Goal: Transaction & Acquisition: Purchase product/service

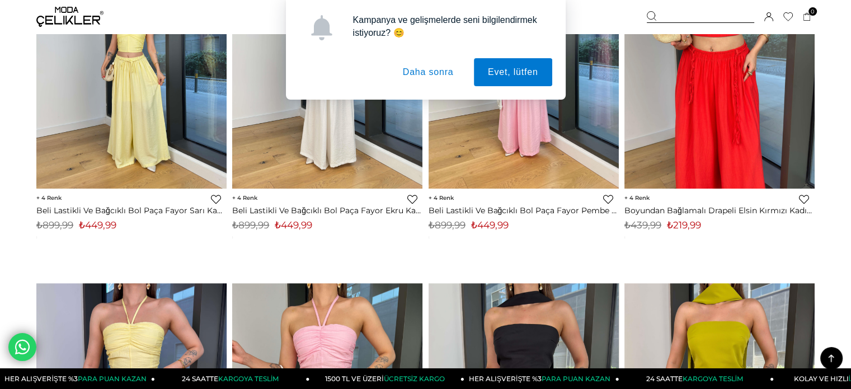
scroll to position [1007, 0]
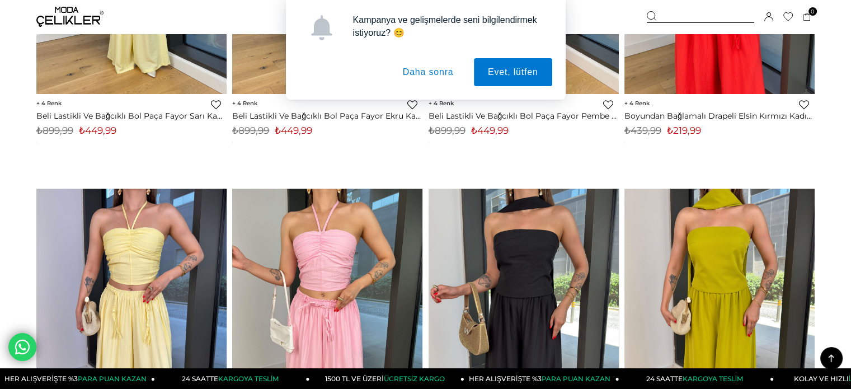
click at [425, 76] on button "Daha sonra" at bounding box center [428, 72] width 79 height 28
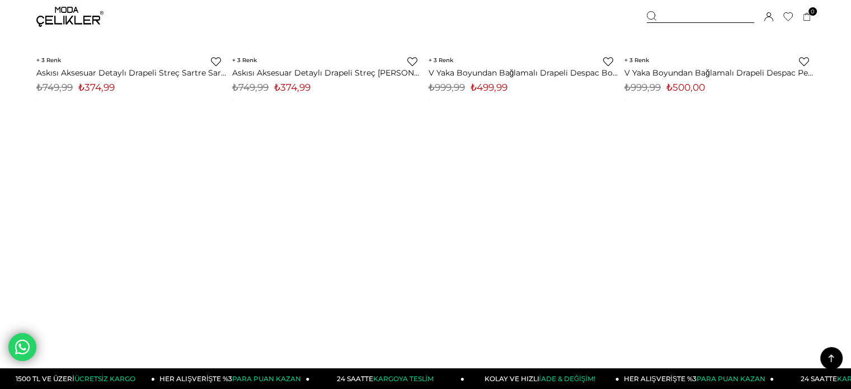
scroll to position [6713, 0]
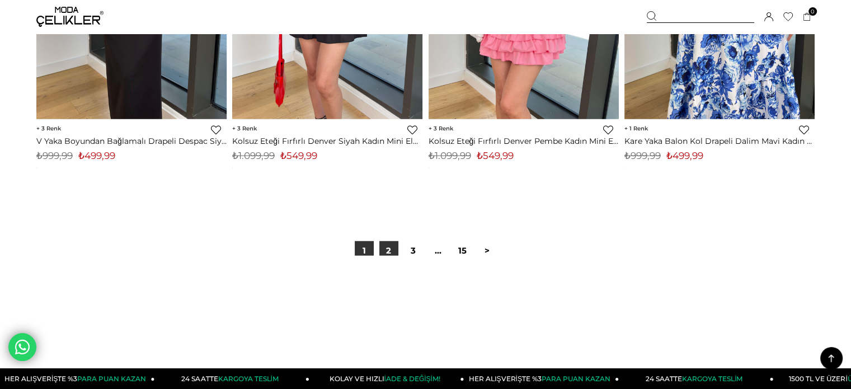
click at [385, 249] on link "2" at bounding box center [388, 250] width 19 height 19
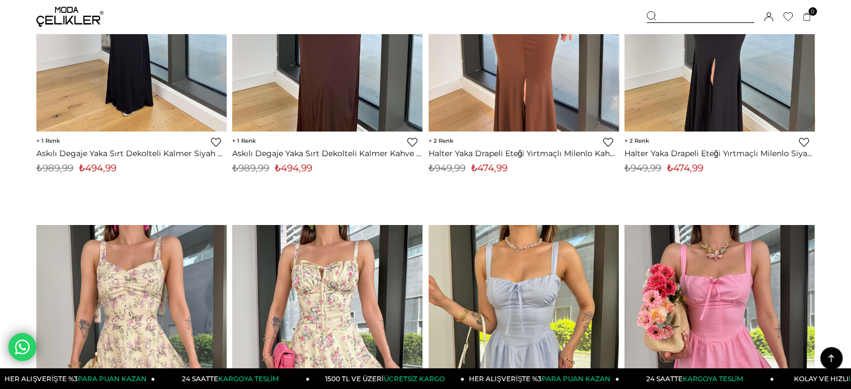
scroll to position [5091, 0]
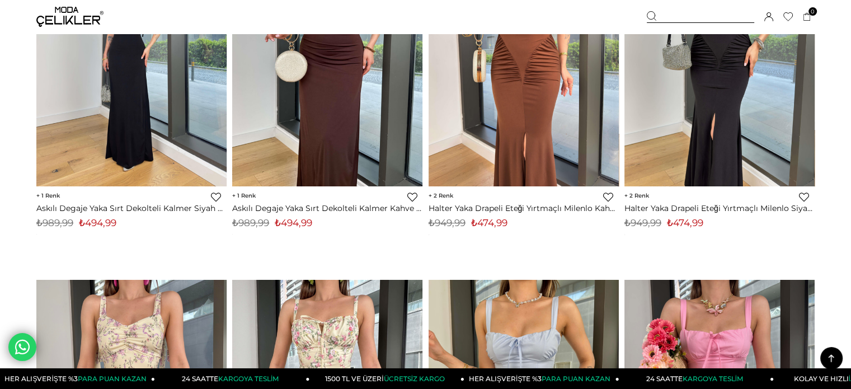
click at [487, 147] on img at bounding box center [524, 59] width 190 height 253
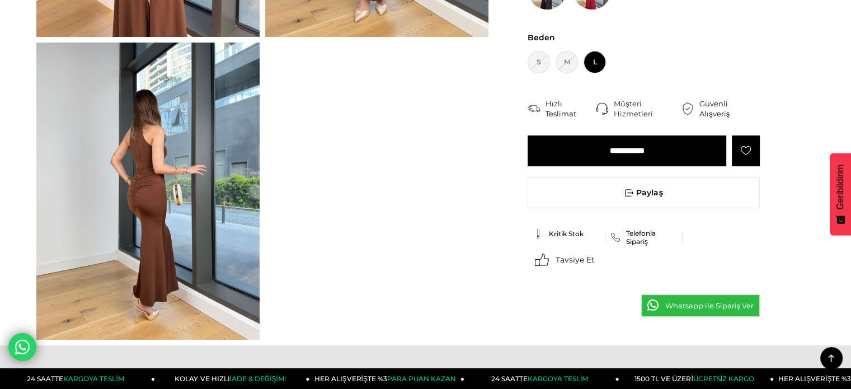
scroll to position [280, 0]
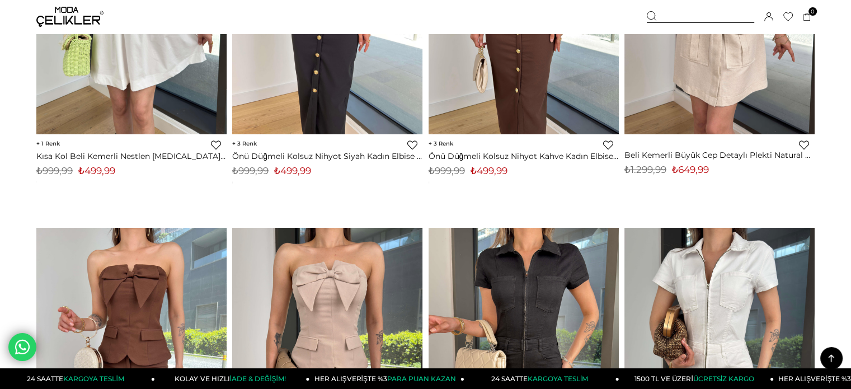
scroll to position [6758, 0]
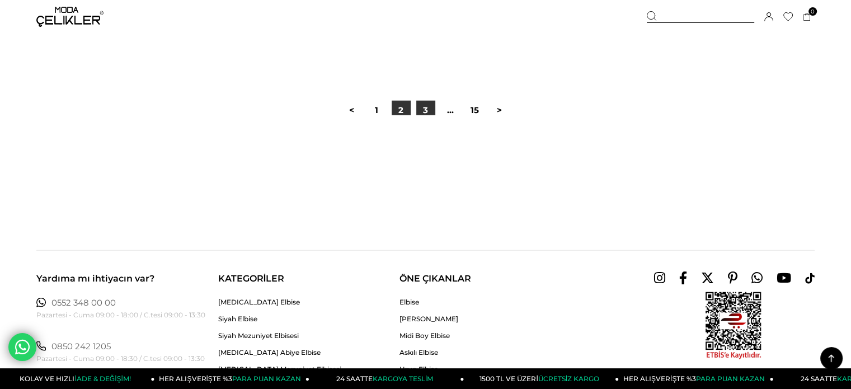
click at [423, 107] on link "3" at bounding box center [425, 110] width 19 height 19
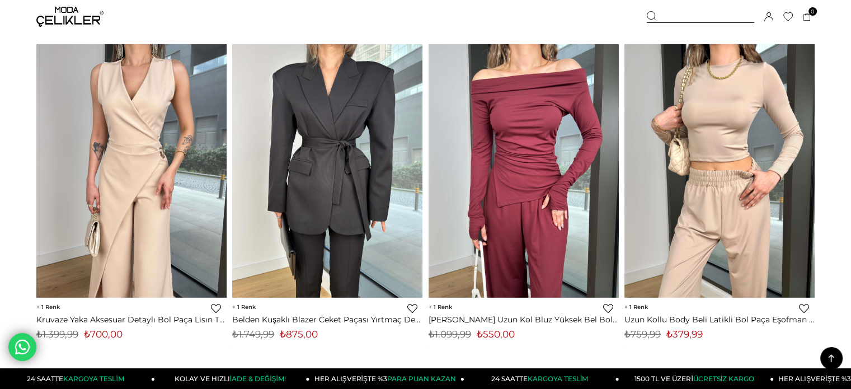
scroll to position [3580, 0]
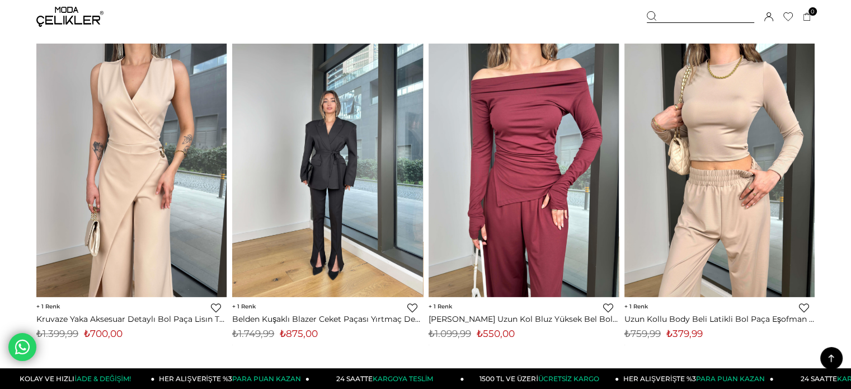
click at [319, 143] on img at bounding box center [327, 170] width 190 height 253
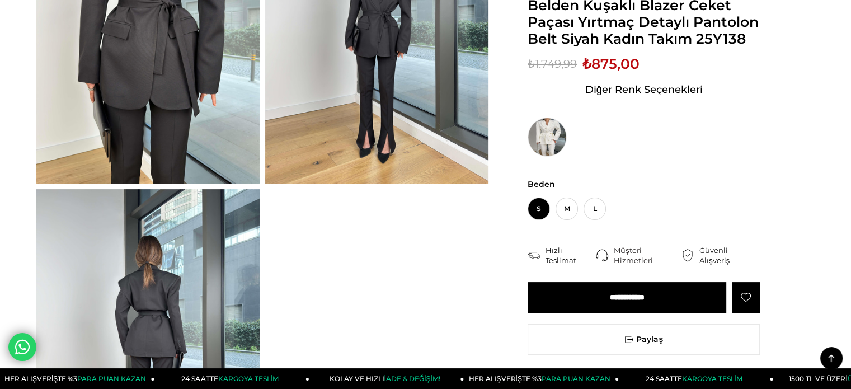
scroll to position [224, 0]
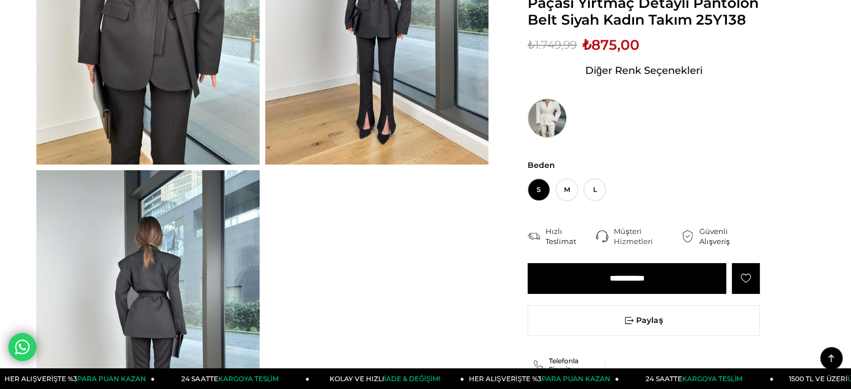
click at [552, 116] on img at bounding box center [547, 117] width 39 height 39
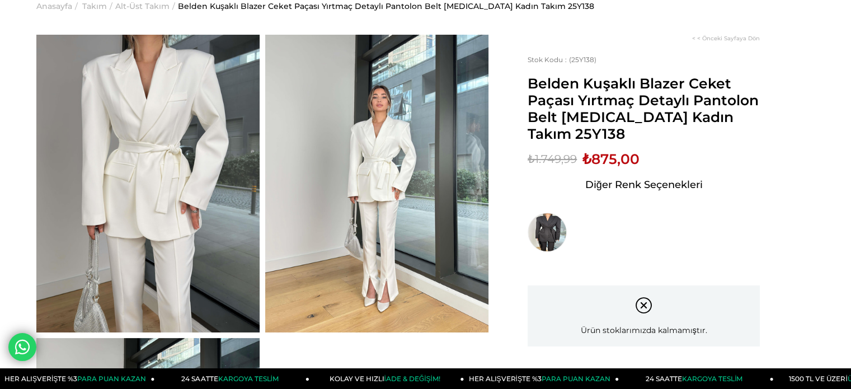
scroll to position [56, 0]
click at [542, 215] on img at bounding box center [547, 232] width 39 height 39
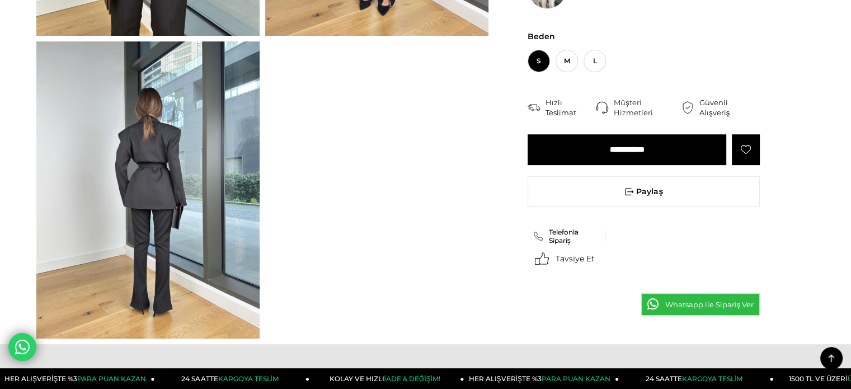
scroll to position [336, 0]
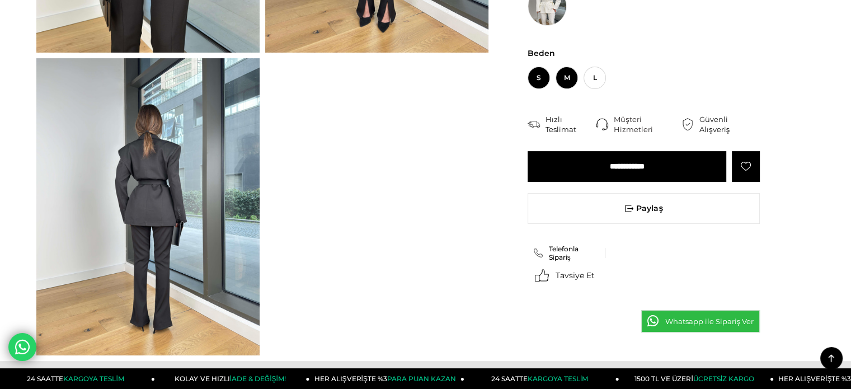
click at [564, 79] on span "M" at bounding box center [567, 78] width 22 height 22
click at [662, 167] on input "**********" at bounding box center [627, 166] width 199 height 31
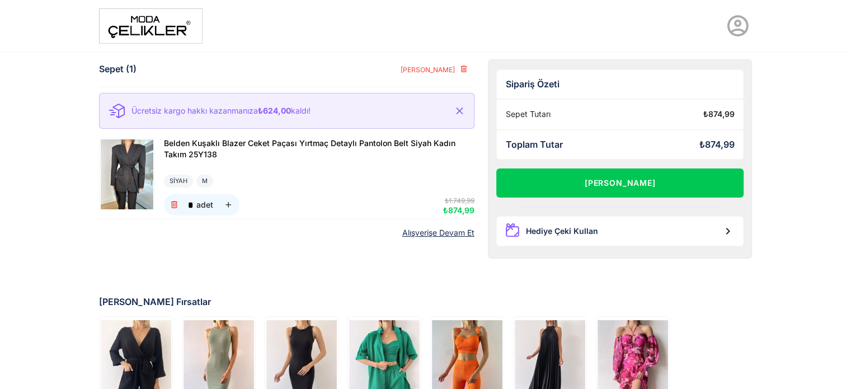
click at [733, 31] on icon at bounding box center [737, 25] width 25 height 25
click at [685, 60] on link "Üye Girişi" at bounding box center [704, 60] width 105 height 18
click at [155, 24] on img at bounding box center [150, 25] width 103 height 35
